Goal: Task Accomplishment & Management: Complete application form

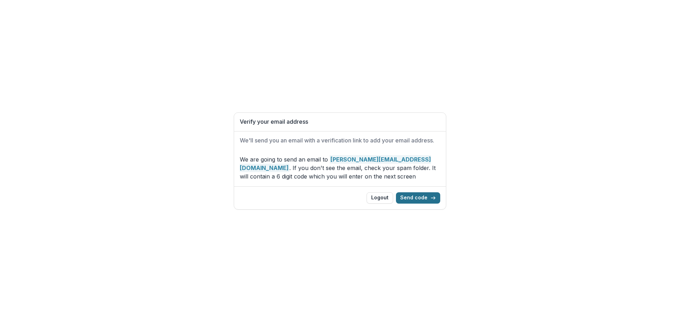
click at [417, 196] on button "Send code" at bounding box center [418, 198] width 44 height 11
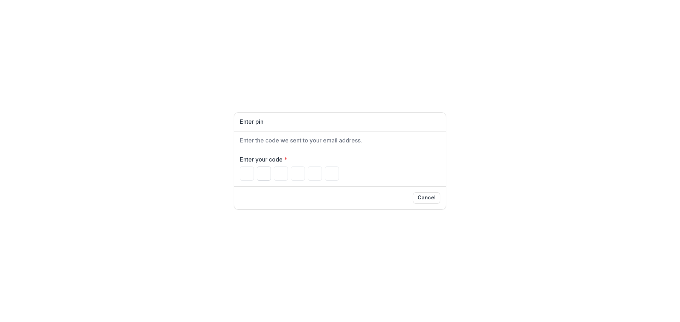
type input "*"
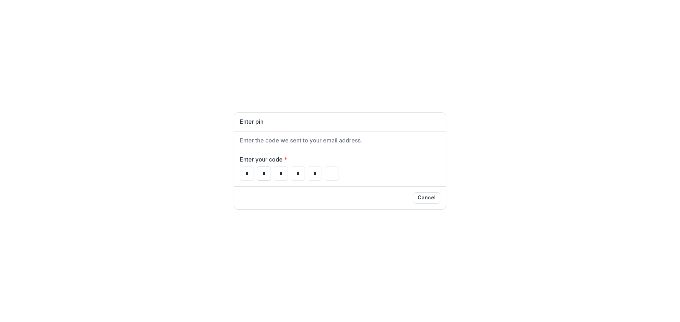
type input "*"
